Goal: Navigation & Orientation: Understand site structure

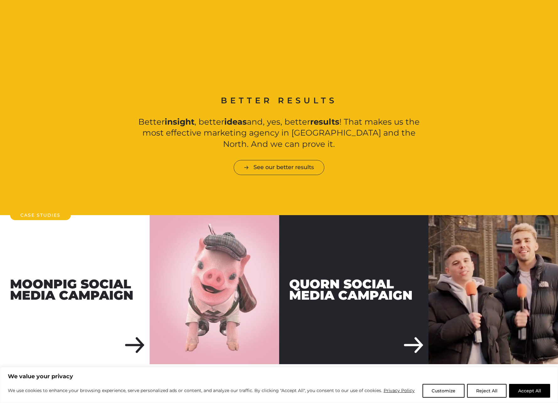
scroll to position [559, 0]
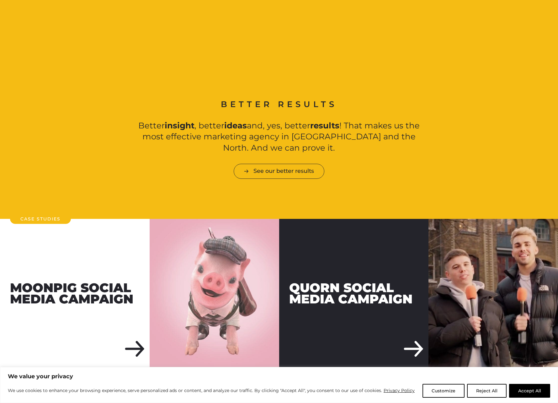
click at [300, 261] on link "Quorn Social Media Campaign" at bounding box center [418, 294] width 279 height 150
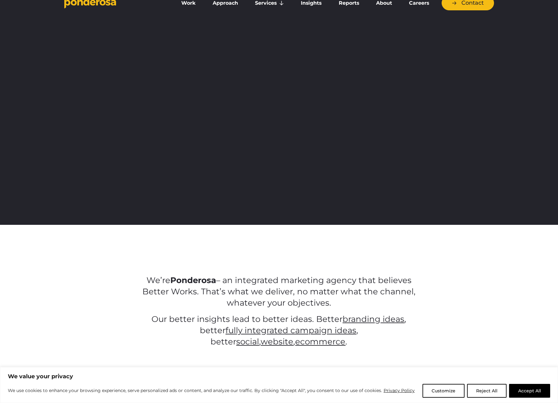
scroll to position [0, 0]
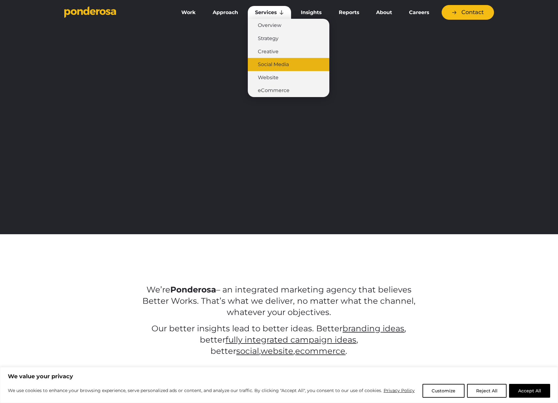
click at [279, 65] on link "Social Media" at bounding box center [289, 64] width 82 height 13
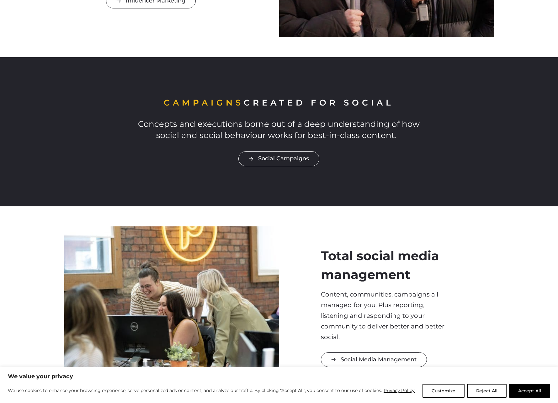
scroll to position [627, 0]
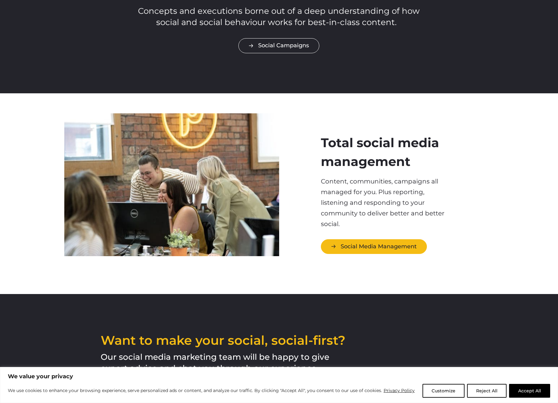
click at [404, 250] on link "Social Media Management" at bounding box center [374, 247] width 106 height 15
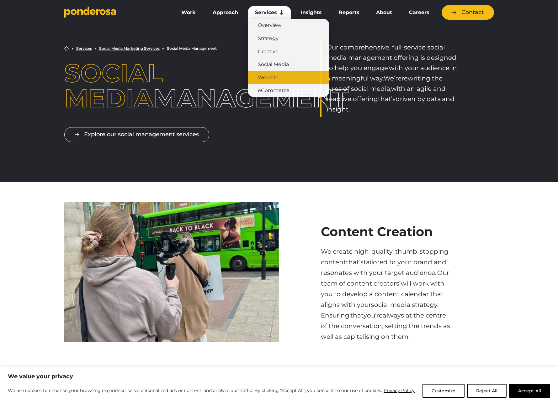
click at [276, 75] on link "Website" at bounding box center [289, 77] width 82 height 13
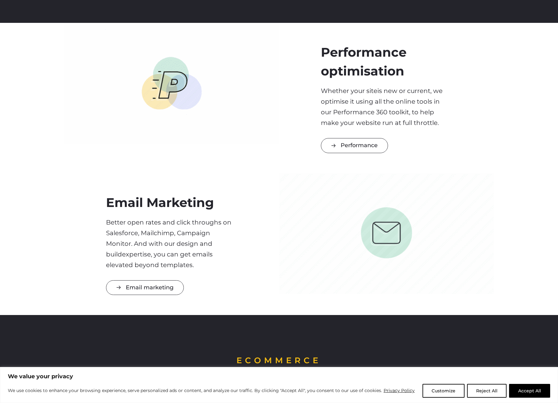
scroll to position [1223, 0]
